Goal: Manage account settings

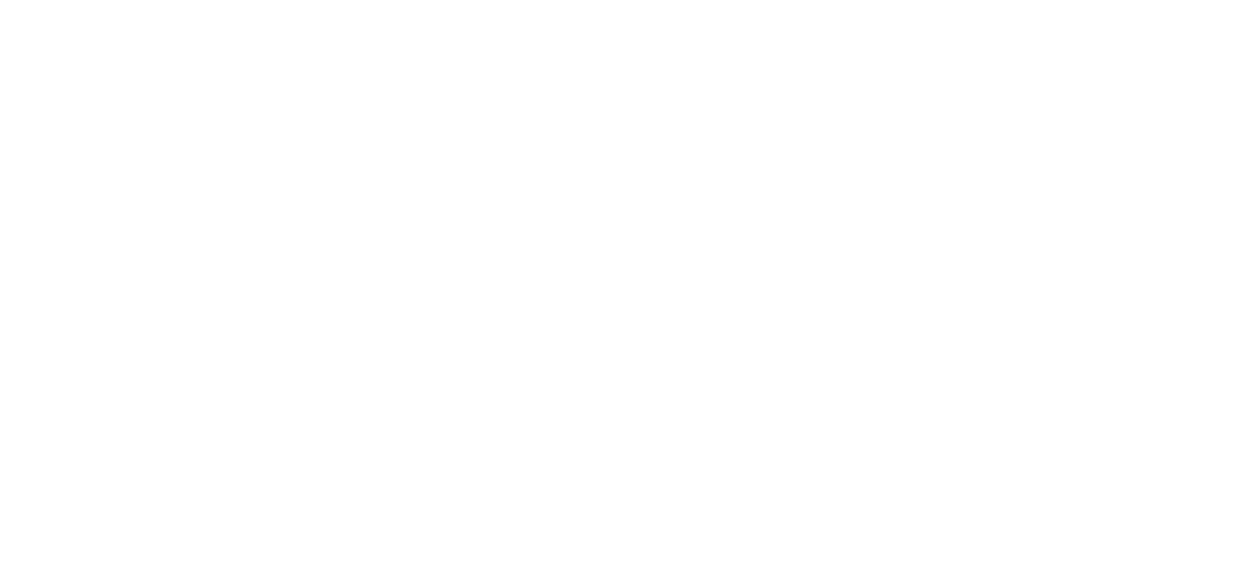
drag, startPoint x: 0, startPoint y: 0, endPoint x: 390, endPoint y: 24, distance: 390.6
click at [390, 24] on body at bounding box center [629, 284] width 1258 height 569
click at [207, 29] on div at bounding box center [197, 29] width 29 height 11
click at [192, 35] on input "checkbox" at bounding box center [191, 35] width 1 height 1
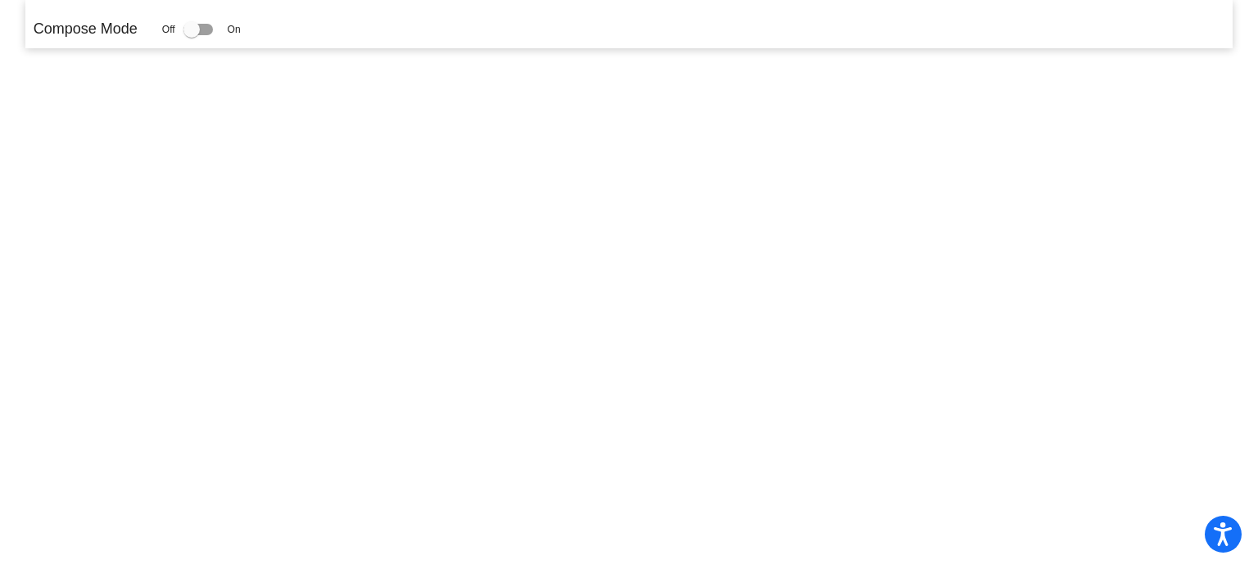
click at [207, 29] on div at bounding box center [197, 29] width 29 height 11
click at [192, 35] on input "checkbox" at bounding box center [191, 35] width 1 height 1
click at [207, 28] on div at bounding box center [197, 29] width 29 height 11
click at [192, 35] on input "checkbox" at bounding box center [191, 35] width 1 height 1
drag, startPoint x: 188, startPoint y: 32, endPoint x: 214, endPoint y: 35, distance: 25.6
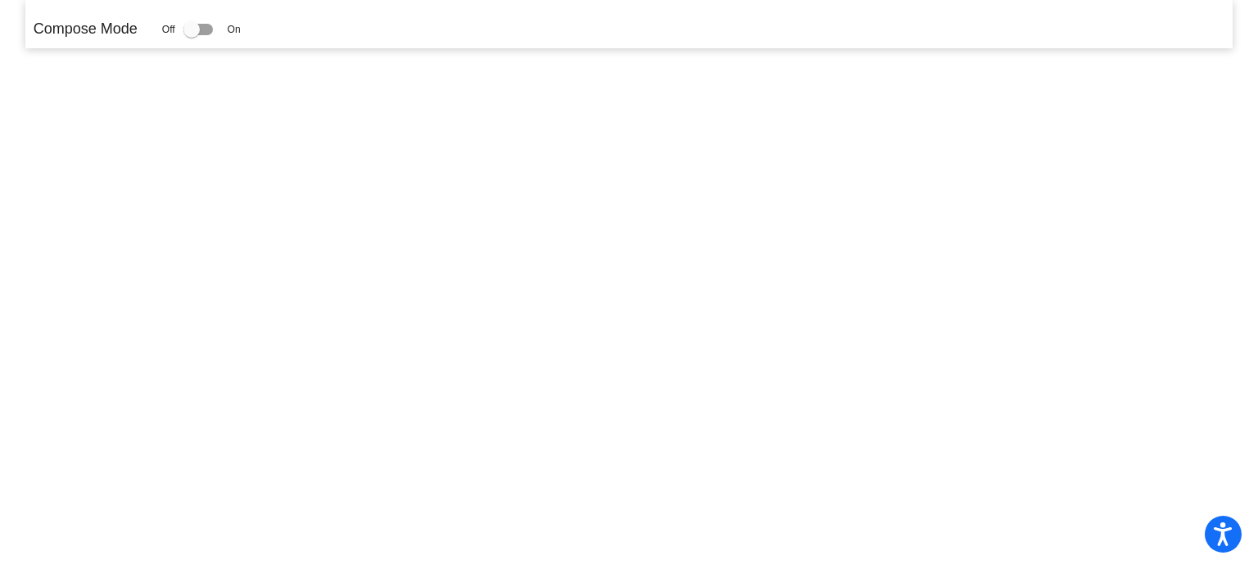
click at [214, 35] on label at bounding box center [201, 30] width 36 height 20
click at [213, 35] on label at bounding box center [201, 30] width 36 height 20
click at [192, 35] on input "checkbox" at bounding box center [191, 35] width 1 height 1
checkbox input "false"
click at [204, 26] on div at bounding box center [197, 29] width 29 height 11
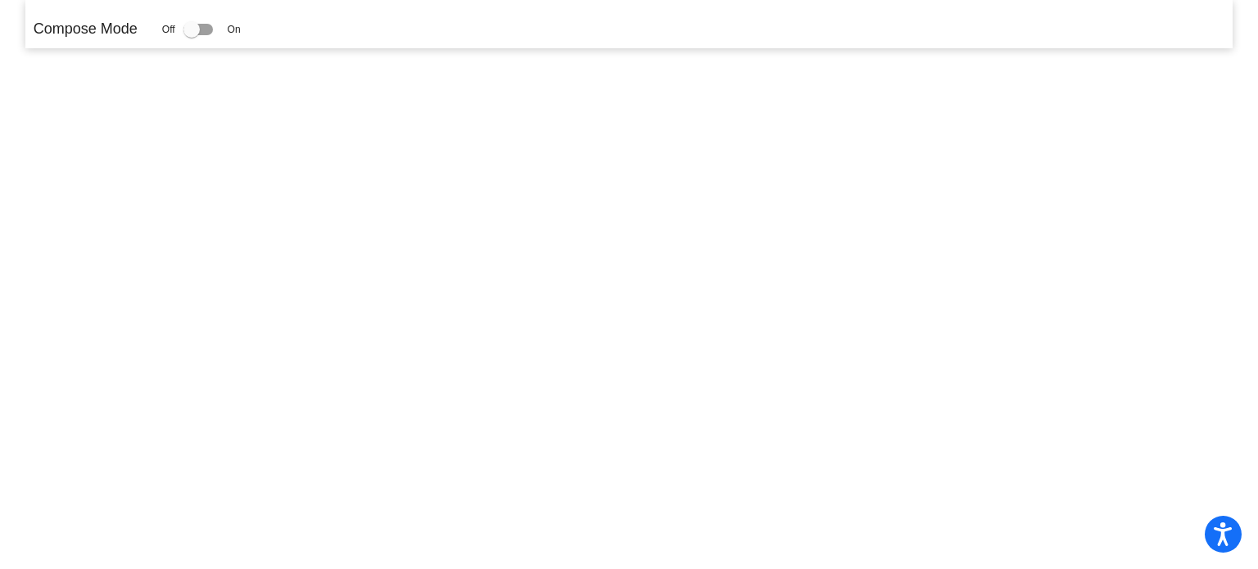
click at [192, 35] on input "checkbox" at bounding box center [191, 35] width 1 height 1
checkbox input "true"
click at [208, 26] on div at bounding box center [197, 29] width 29 height 11
click at [192, 35] on input "checkbox" at bounding box center [191, 35] width 1 height 1
checkbox input "true"
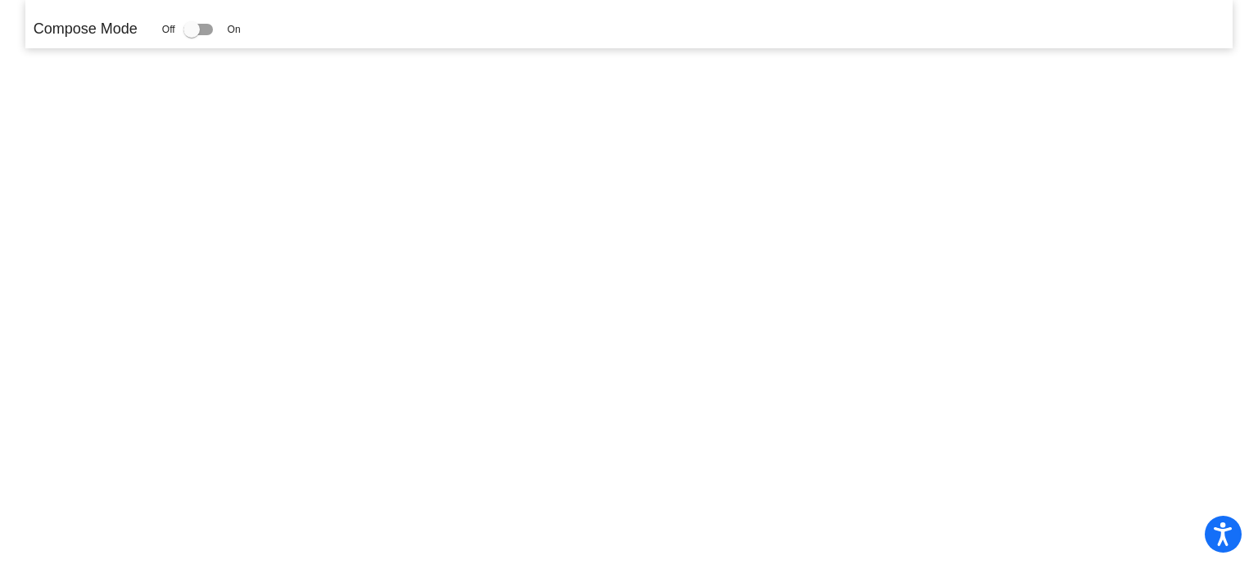
drag, startPoint x: 207, startPoint y: 26, endPoint x: 228, endPoint y: 31, distance: 21.1
click at [228, 31] on div "Off On" at bounding box center [201, 30] width 79 height 20
click at [1228, 530] on icon "Open accessiBe: accessibility options, statement and help" at bounding box center [1223, 537] width 20 height 21
